Goal: Task Accomplishment & Management: Use online tool/utility

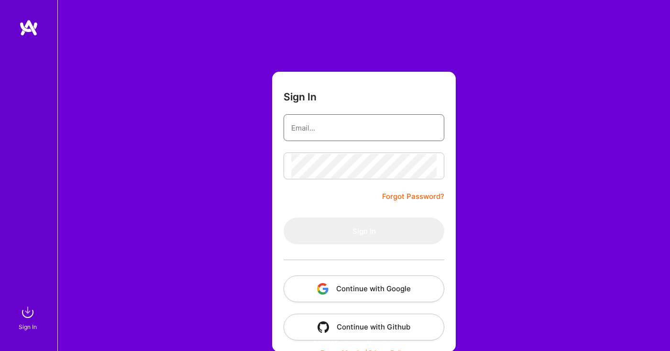
type input "[EMAIL_ADDRESS][DOMAIN_NAME]"
click at [334, 145] on form "Sign In [PERSON_NAME][EMAIL_ADDRESS][DOMAIN_NAME] Forgot Password? Sign In Cont…" at bounding box center [364, 212] width 184 height 280
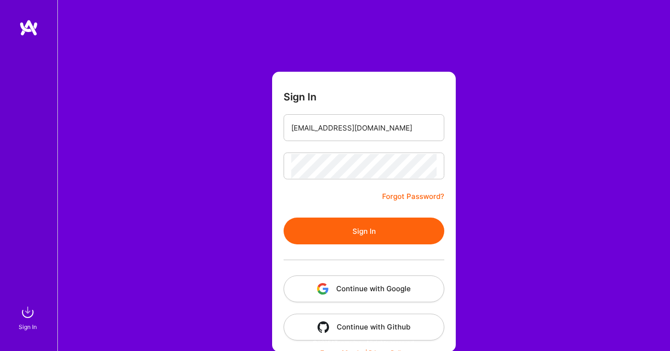
click at [349, 236] on button "Sign In" at bounding box center [363, 231] width 161 height 27
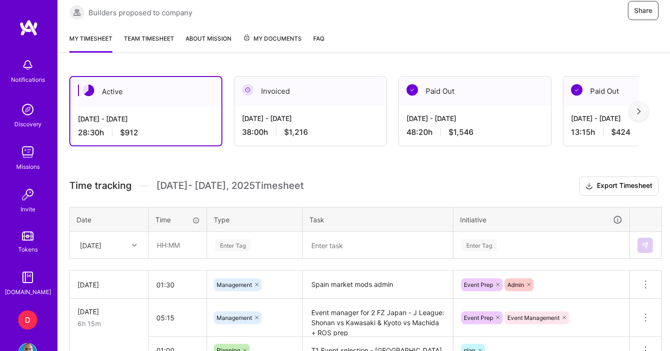
scroll to position [196, 0]
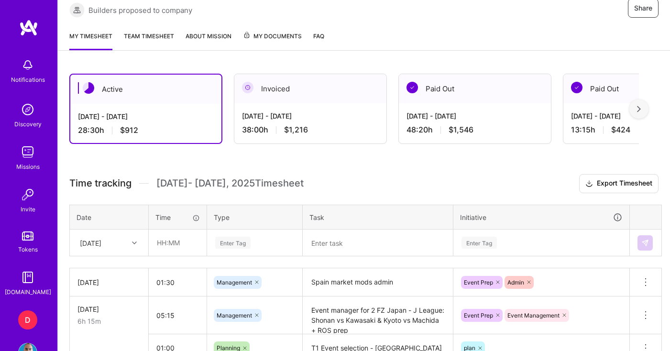
click at [337, 244] on textarea at bounding box center [378, 242] width 148 height 25
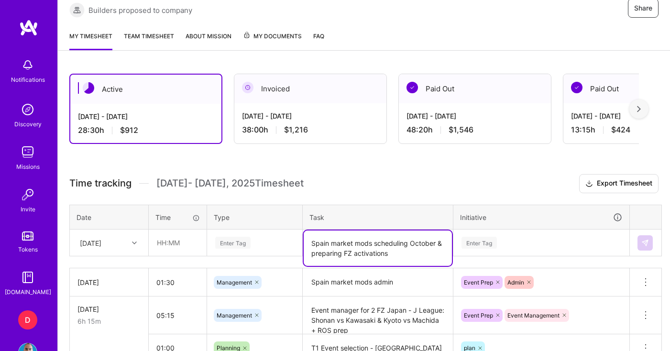
type textarea "Spain market mods scheduling October & preparing FZ activations"
click at [189, 242] on input "text" at bounding box center [177, 242] width 57 height 25
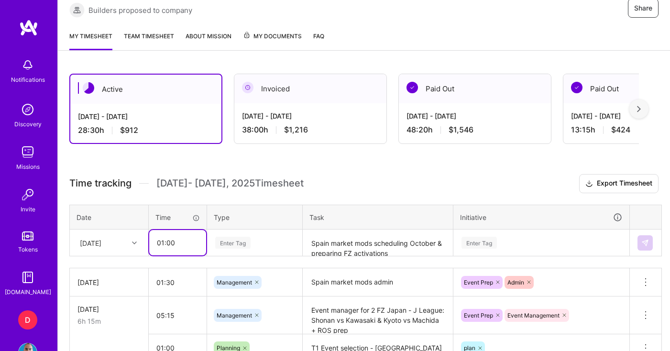
click at [166, 246] on input "01:00" at bounding box center [177, 242] width 57 height 25
type input "01:30"
click at [264, 239] on div "Enter Tag" at bounding box center [254, 242] width 94 height 25
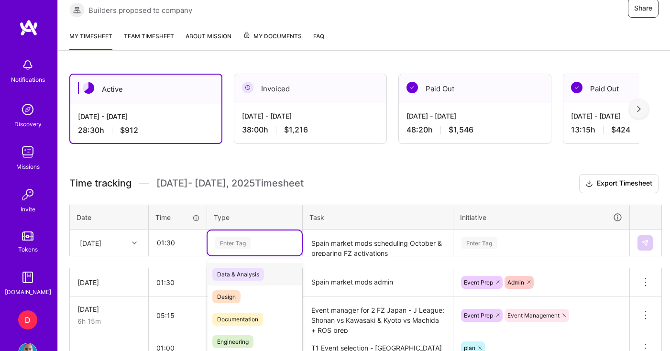
scroll to position [251, 0]
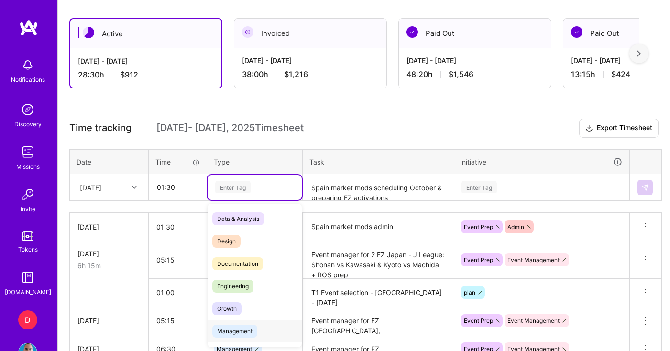
click at [242, 332] on span "Management" at bounding box center [234, 331] width 45 height 13
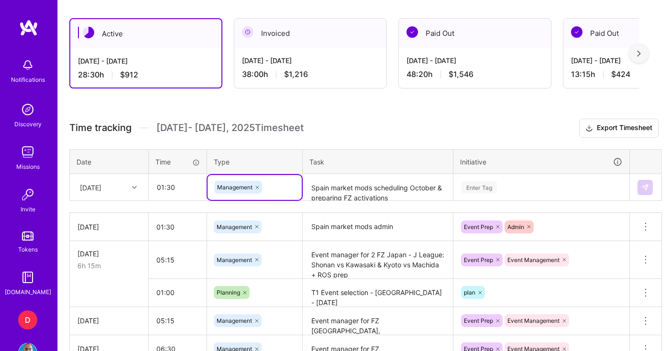
click at [530, 185] on div "Enter Tag" at bounding box center [541, 187] width 175 height 25
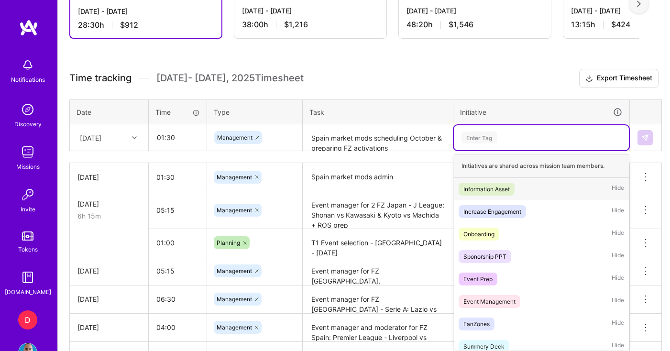
scroll to position [304, 0]
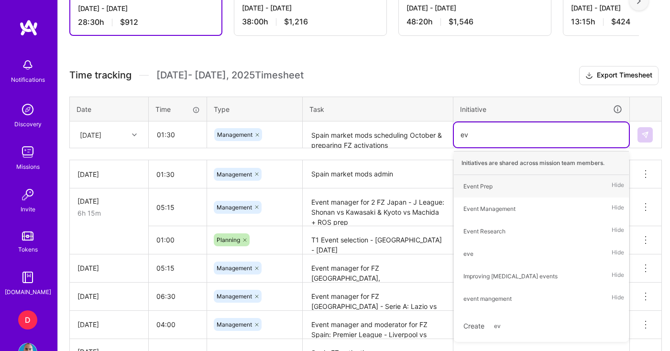
type input "eve"
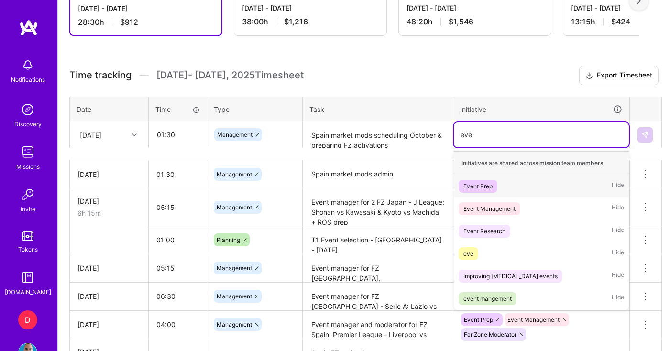
click at [491, 185] on div "Event Prep" at bounding box center [477, 186] width 29 height 10
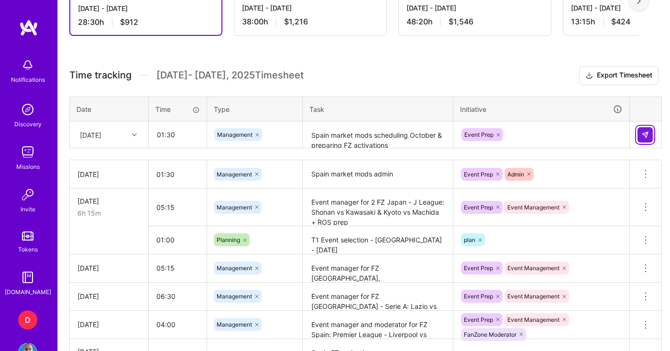
click at [646, 138] on img at bounding box center [645, 135] width 8 height 8
